Goal: Register for event/course

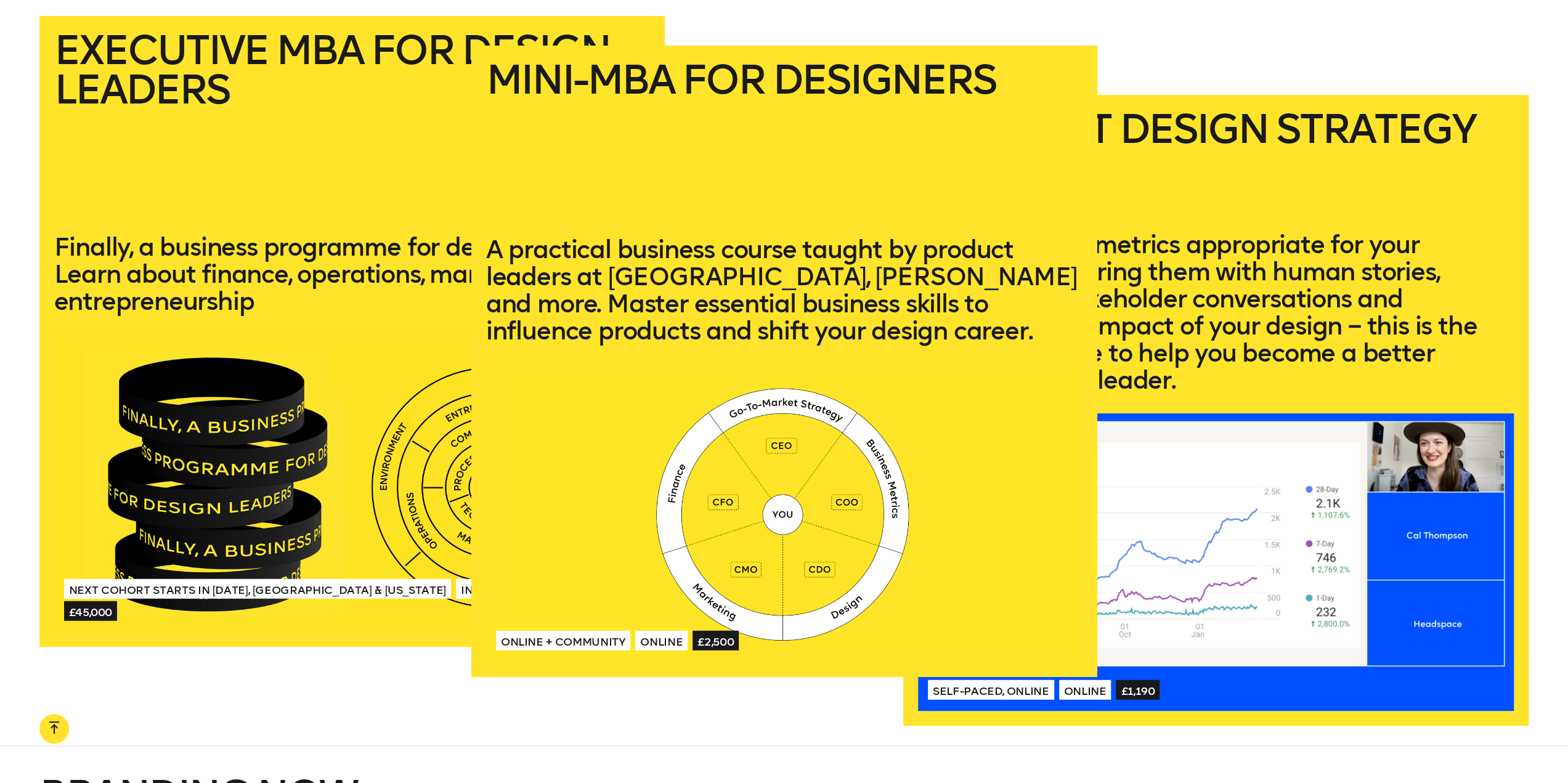
scroll to position [3105, 0]
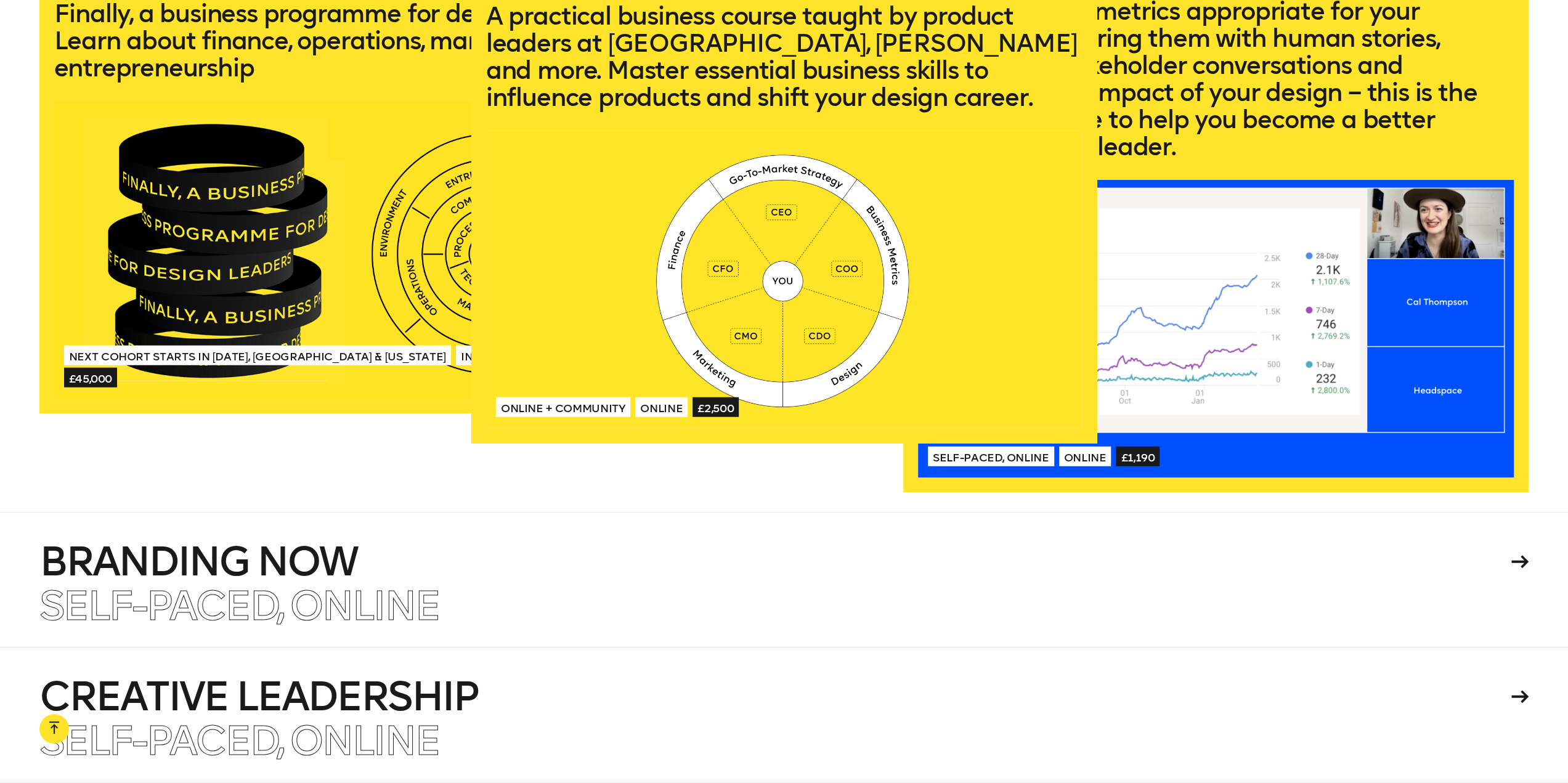
click at [846, 395] on div "Online + Community Online £2,500" at bounding box center [784, 407] width 596 height 42
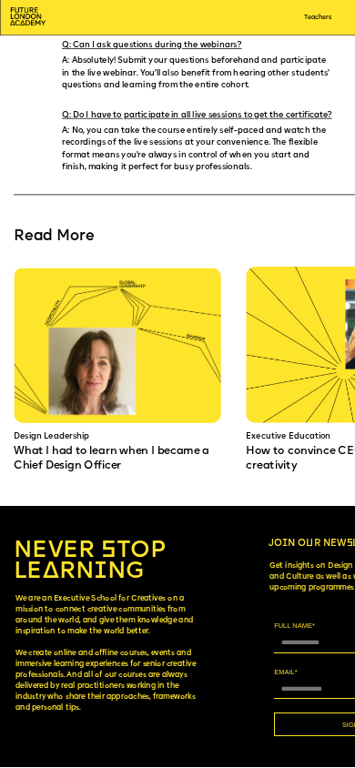
scroll to position [6082, 0]
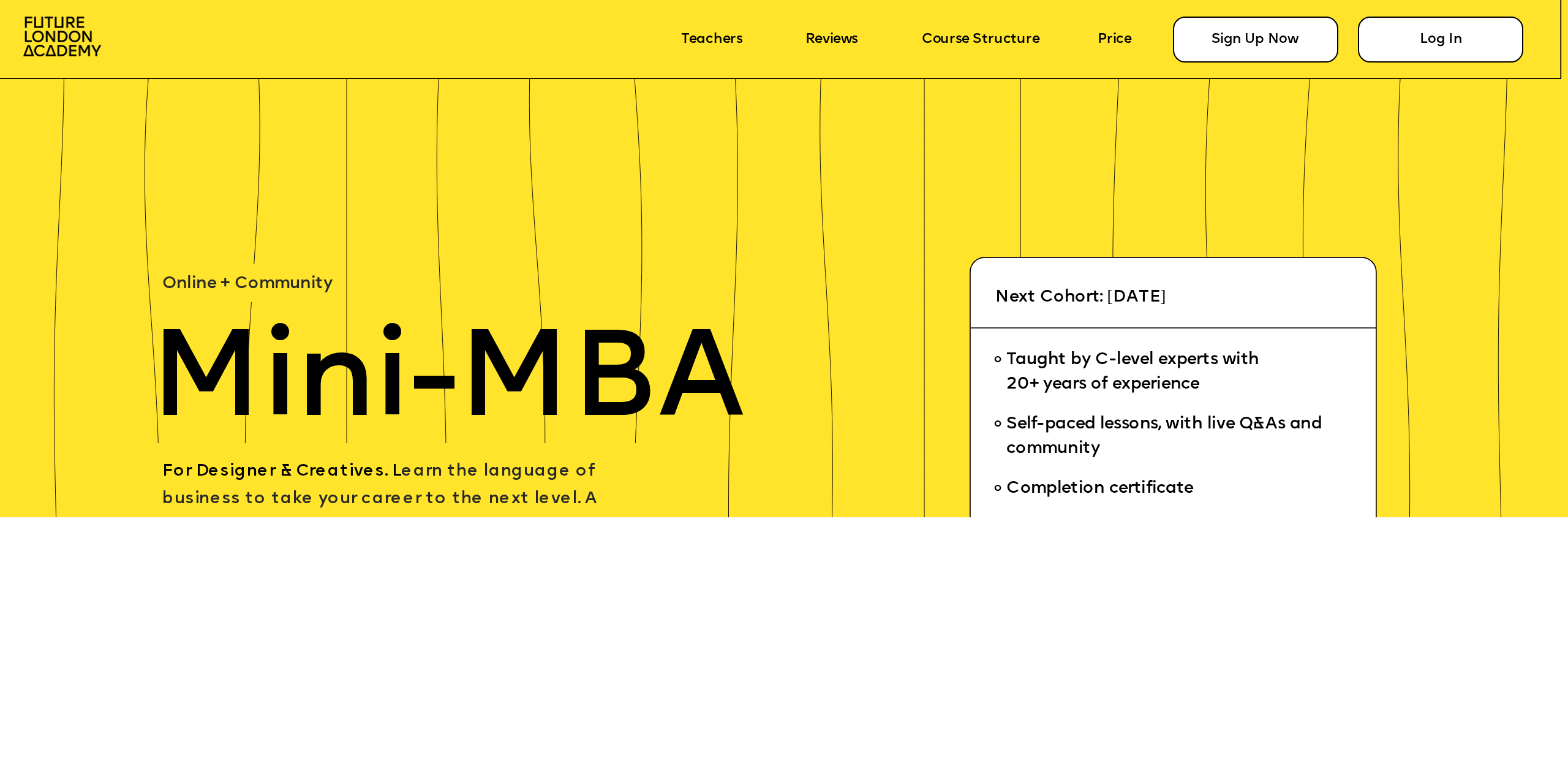
scroll to position [8827, 0]
